Goal: Task Accomplishment & Management: Use online tool/utility

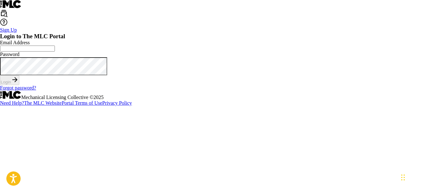
click at [55, 52] on input "Email Address" at bounding box center [27, 49] width 55 height 6
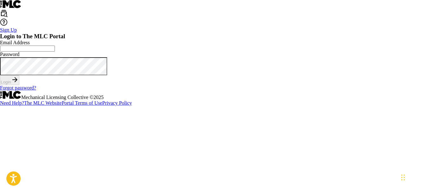
type input "[EMAIL_ADDRESS][DOMAIN_NAME]"
click at [19, 85] on button "Login" at bounding box center [9, 80] width 19 height 10
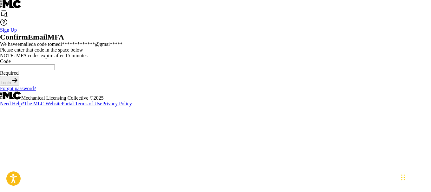
click at [55, 70] on input "Code" at bounding box center [27, 67] width 55 height 6
type input "689910"
click at [19, 86] on button "Login" at bounding box center [9, 81] width 19 height 10
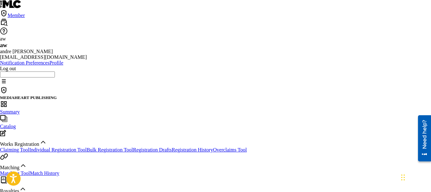
click at [20, 109] on span "Summary" at bounding box center [10, 111] width 20 height 5
click at [172, 147] on link "Registration History" at bounding box center [192, 149] width 41 height 5
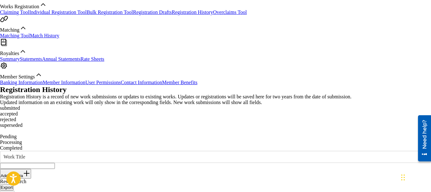
scroll to position [127, 0]
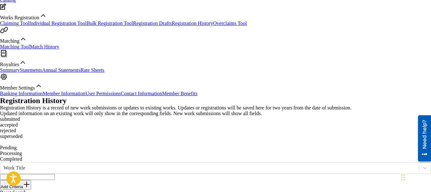
drag, startPoint x: 187, startPoint y: 161, endPoint x: 179, endPoint y: 159, distance: 8.3
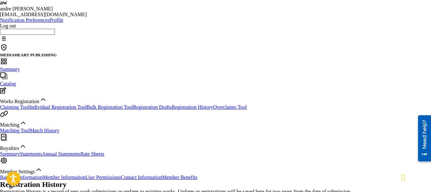
scroll to position [32, 0]
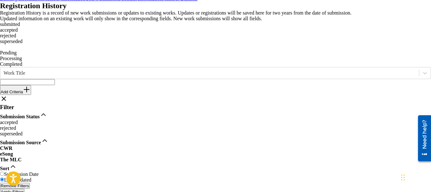
scroll to position [206, 0]
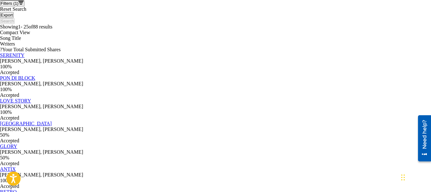
scroll to position [428, 0]
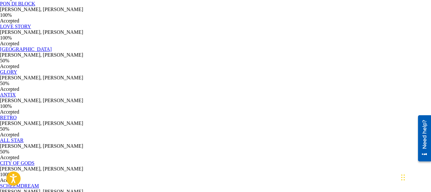
drag, startPoint x: 204, startPoint y: 147, endPoint x: 193, endPoint y: 131, distance: 19.3
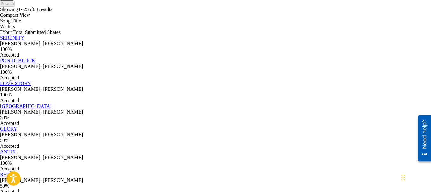
drag, startPoint x: 190, startPoint y: 139, endPoint x: 195, endPoint y: 141, distance: 6.0
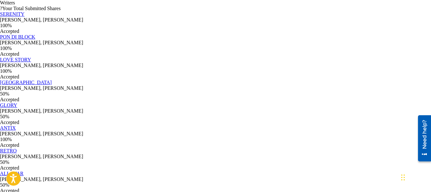
scroll to position [498, 0]
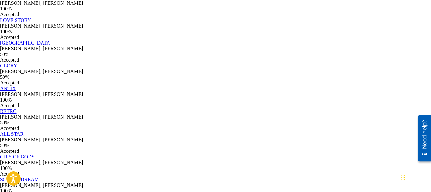
drag, startPoint x: 187, startPoint y: 132, endPoint x: 190, endPoint y: 131, distance: 3.3
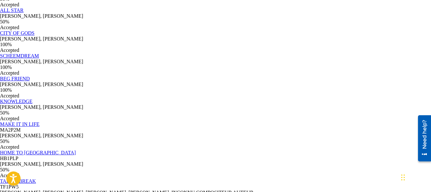
scroll to position [731, 0]
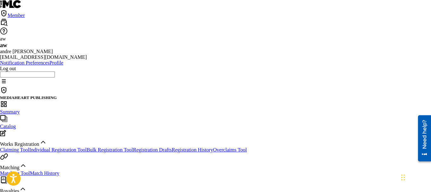
drag, startPoint x: 238, startPoint y: 75, endPoint x: 233, endPoint y: 75, distance: 5.1
drag, startPoint x: 231, startPoint y: 72, endPoint x: 233, endPoint y: 58, distance: 13.8
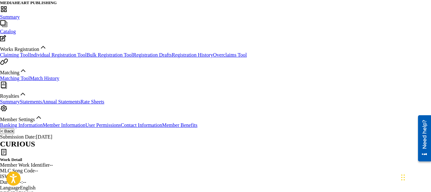
scroll to position [63, 0]
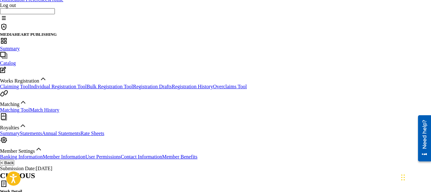
click at [30, 113] on link "Matching Tool" at bounding box center [15, 109] width 30 height 5
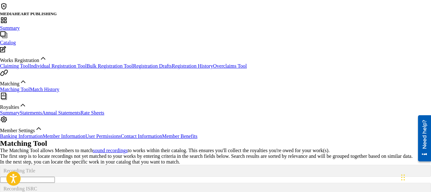
scroll to position [95, 0]
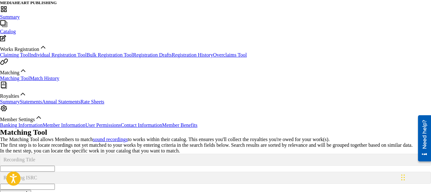
click at [39, 81] on link "Match History" at bounding box center [44, 78] width 29 height 5
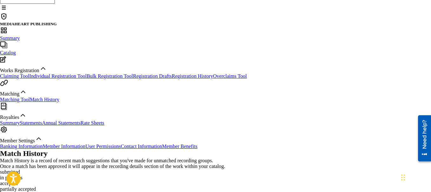
scroll to position [30, 0]
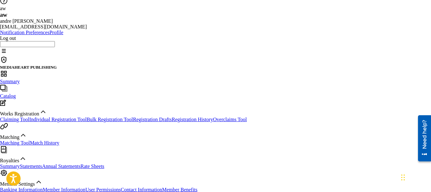
click at [30, 146] on link "Matching Tool" at bounding box center [15, 142] width 30 height 5
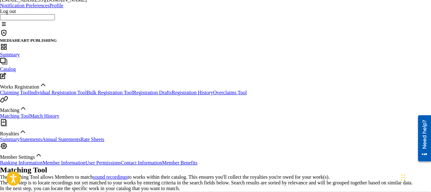
scroll to position [63, 0]
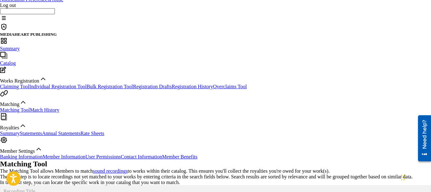
drag, startPoint x: 171, startPoint y: 86, endPoint x: 176, endPoint y: 82, distance: 5.9
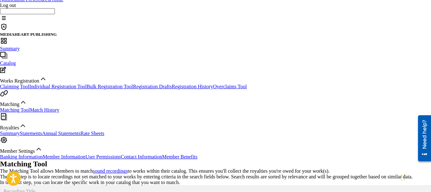
type input "[PERSON_NAME]"
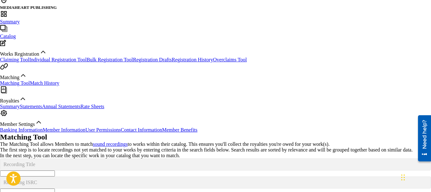
scroll to position [127, 0]
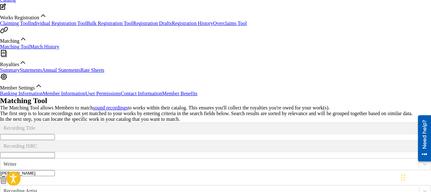
type input "hismajesty"
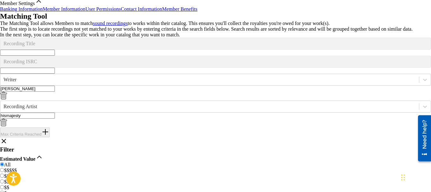
scroll to position [222, 0]
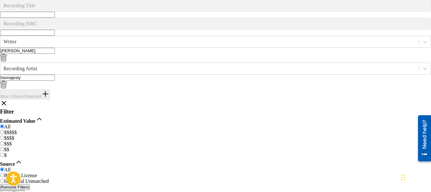
scroll to position [218, 0]
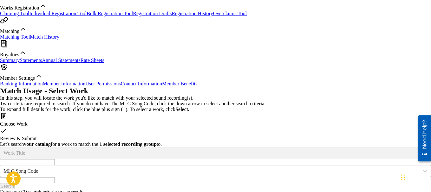
scroll to position [118, 0]
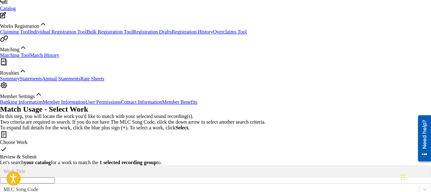
drag, startPoint x: 245, startPoint y: 132, endPoint x: 236, endPoint y: 120, distance: 15.8
click at [55, 178] on input "Search Form" at bounding box center [27, 181] width 55 height 6
click at [70, 190] on span "(remix)" at bounding box center [62, 192] width 15 height 5
type input "kingston (remix)"
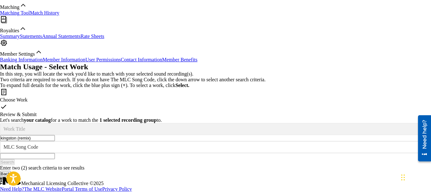
scroll to position [182, 0]
click at [55, 153] on input "Search Form" at bounding box center [27, 156] width 55 height 6
click at [330, 153] on div "Search Form" at bounding box center [215, 156] width 431 height 6
click at [422, 144] on icon "Search Form" at bounding box center [425, 147] width 6 height 6
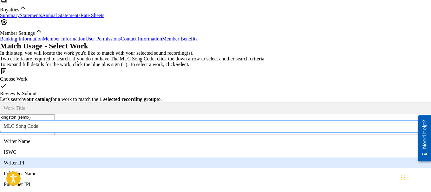
scroll to position [0, 0]
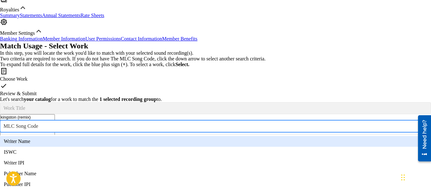
click at [290, 136] on div "Writer Name" at bounding box center [215, 141] width 431 height 11
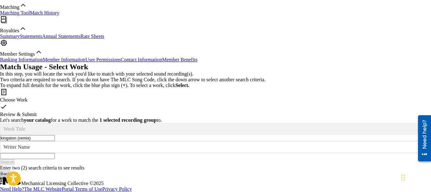
click at [55, 153] on input "Search Form" at bounding box center [27, 156] width 55 height 6
type input "[PERSON_NAME]"
click at [382, 159] on div "Search" at bounding box center [215, 162] width 431 height 6
click at [15, 159] on button "Search" at bounding box center [7, 162] width 15 height 6
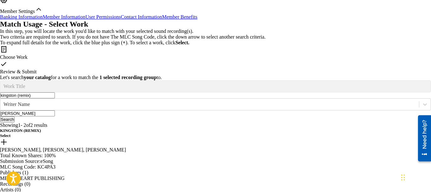
scroll to position [213, 0]
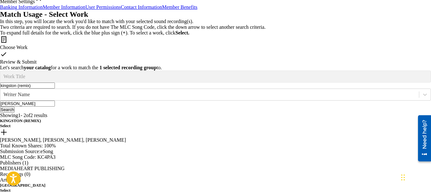
click at [8, 129] on img at bounding box center [4, 133] width 8 height 8
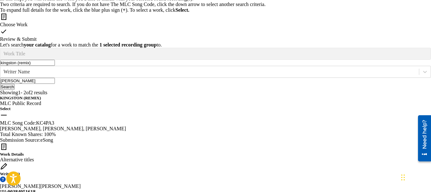
scroll to position [236, 0]
click at [377, 107] on h5 "Select" at bounding box center [215, 109] width 431 height 5
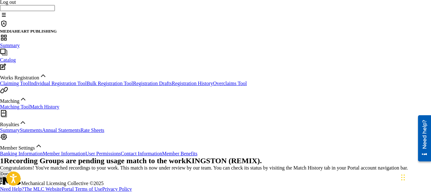
scroll to position [95, 0]
click at [11, 171] on button "Done" at bounding box center [5, 174] width 11 height 6
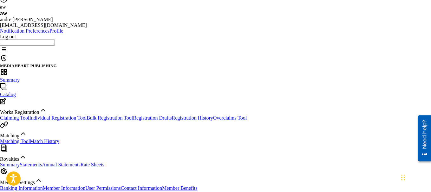
scroll to position [32, 0]
type input "[PERSON_NAME]"
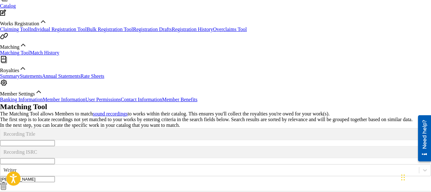
scroll to position [127, 0]
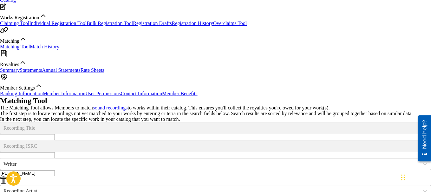
type input "hismajesty"
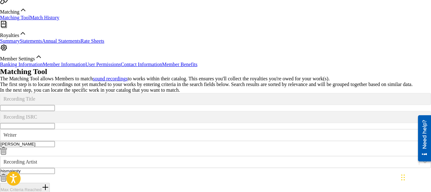
scroll to position [190, 0]
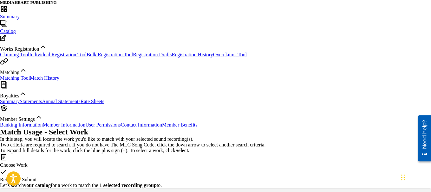
scroll to position [95, 0]
drag, startPoint x: 190, startPoint y: 126, endPoint x: 161, endPoint y: 126, distance: 28.9
type input "p"
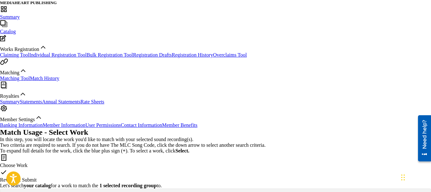
type input "lifestyle"
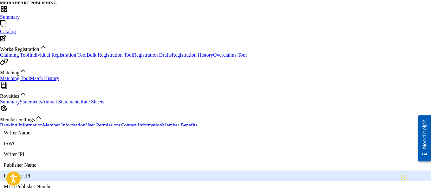
scroll to position [0, 0]
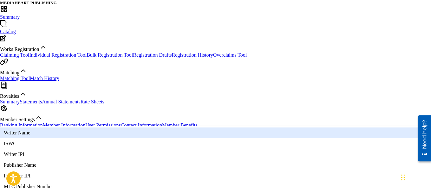
click at [289, 128] on div "Writer Name" at bounding box center [215, 133] width 431 height 11
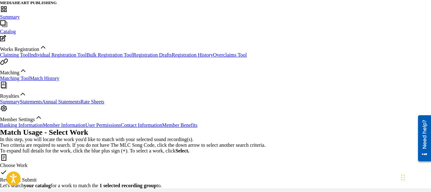
type input "[PERSON_NAME]"
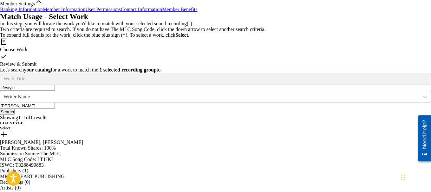
scroll to position [222, 0]
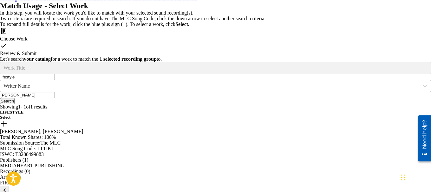
click at [384, 115] on h5 "Select" at bounding box center [215, 117] width 431 height 5
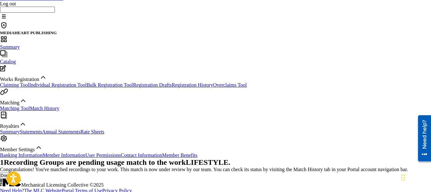
scroll to position [106, 0]
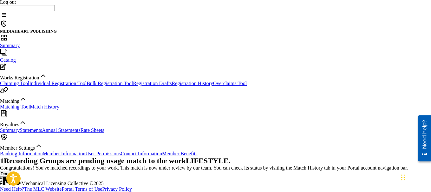
click at [11, 171] on button "Done" at bounding box center [5, 174] width 11 height 6
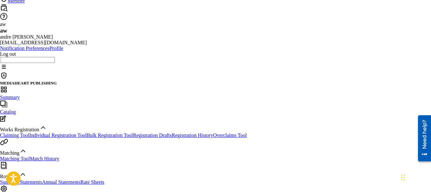
scroll to position [42, 0]
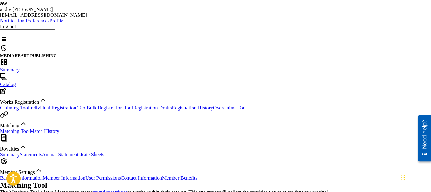
type input "hismajesty"
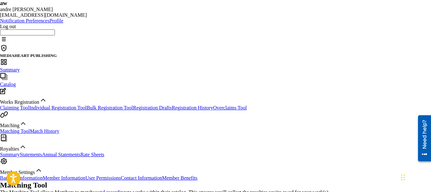
type input "[PERSON_NAME]"
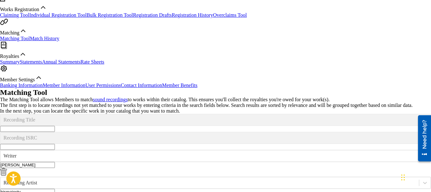
scroll to position [137, 0]
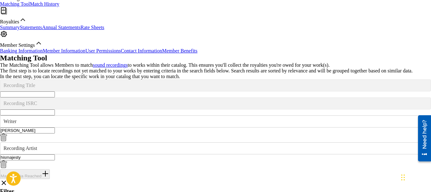
scroll to position [227, 0]
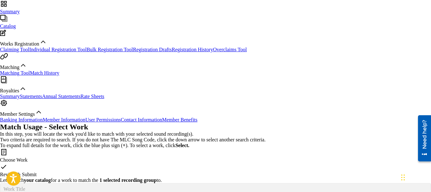
scroll to position [69, 0]
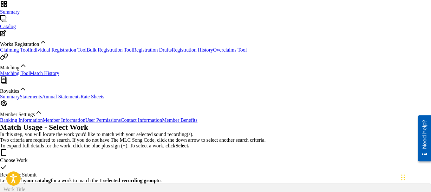
scroll to position [100, 0]
type input "the heavens"
drag, startPoint x: 370, startPoint y: 114, endPoint x: 359, endPoint y: 123, distance: 14.0
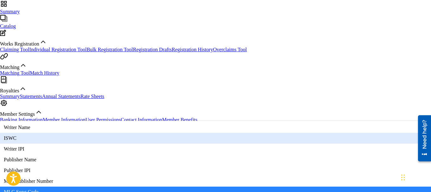
scroll to position [0, 0]
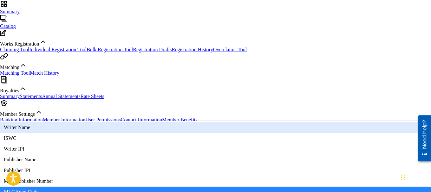
click at [293, 122] on div "Writer Name" at bounding box center [215, 127] width 431 height 11
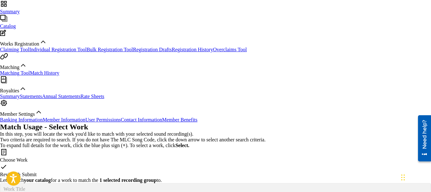
type input "[PERSON_NAME]"
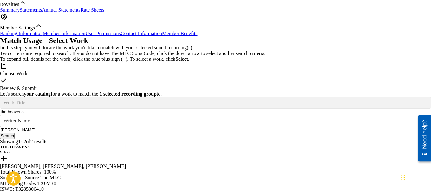
scroll to position [196, 0]
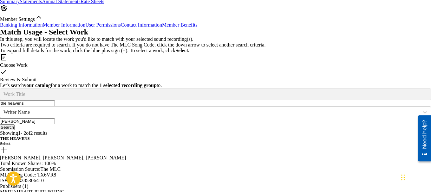
click at [382, 141] on h5 "Select" at bounding box center [215, 143] width 431 height 5
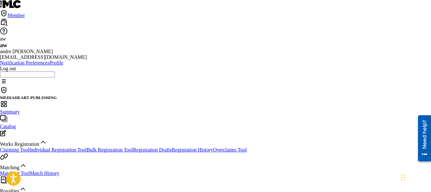
scroll to position [63, 0]
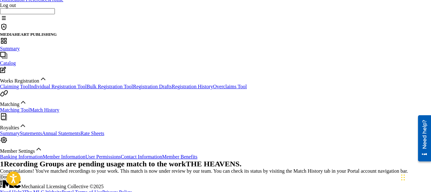
click at [11, 174] on button "Done" at bounding box center [5, 177] width 11 height 6
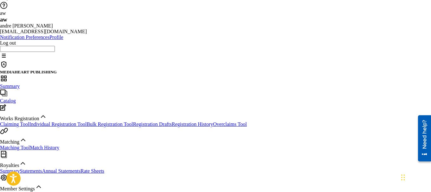
scroll to position [0, 0]
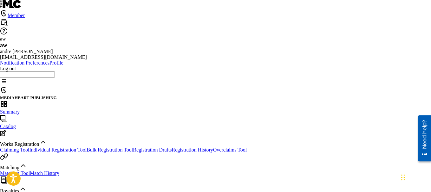
click at [20, 109] on span "Summary" at bounding box center [10, 111] width 20 height 5
click at [55, 72] on label at bounding box center [55, 74] width 0 height 5
click at [55, 72] on input "aw [PERSON_NAME] [EMAIL_ADDRESS][DOMAIN_NAME] Notification Preferences Profile …" at bounding box center [27, 75] width 55 height 6
click at [359, 72] on p "Log out" at bounding box center [215, 69] width 431 height 6
click at [55, 78] on input "aw [PERSON_NAME] [EMAIL_ADDRESS][DOMAIN_NAME] Notification Preferences Profile …" at bounding box center [27, 75] width 55 height 6
